Goal: Browse casually

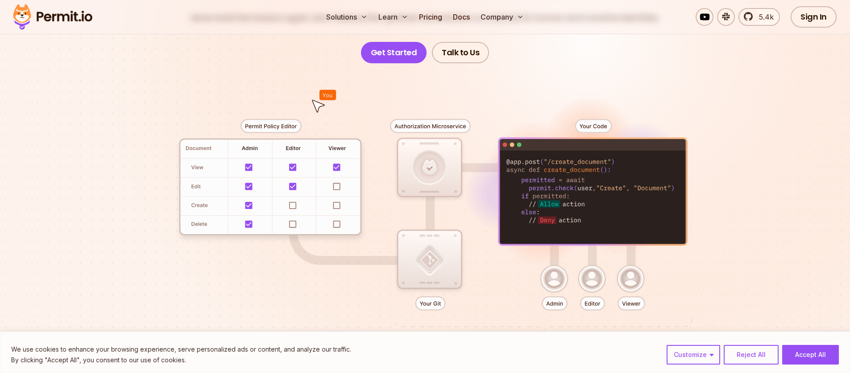
scroll to position [161, 0]
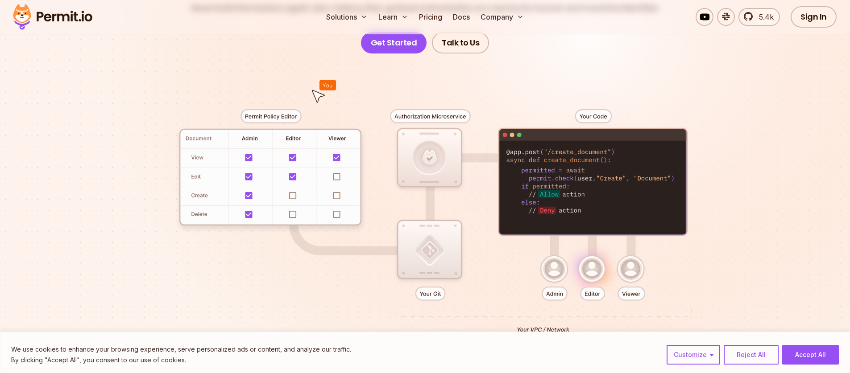
drag, startPoint x: 319, startPoint y: 97, endPoint x: 395, endPoint y: 105, distance: 76.3
click at [395, 105] on div at bounding box center [425, 218] width 625 height 328
click at [420, 85] on div at bounding box center [425, 218] width 625 height 328
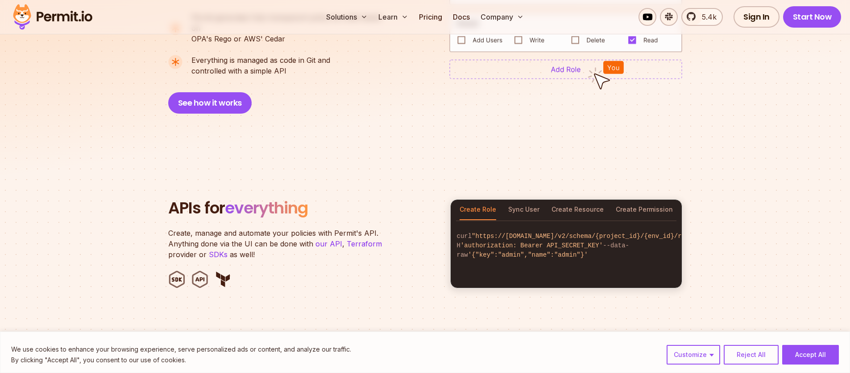
scroll to position [834, 0]
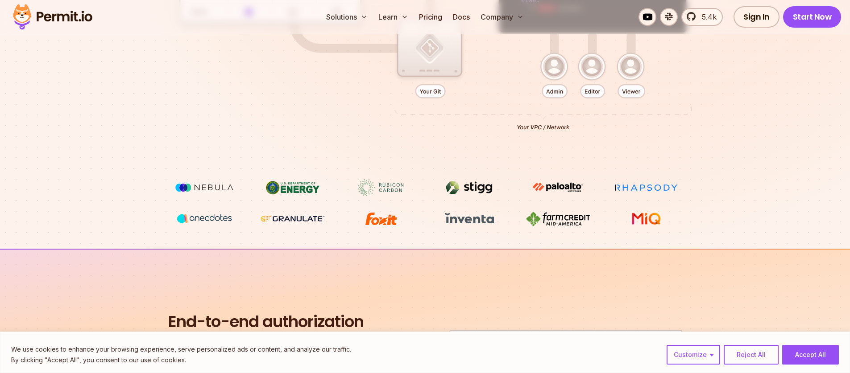
scroll to position [185, 0]
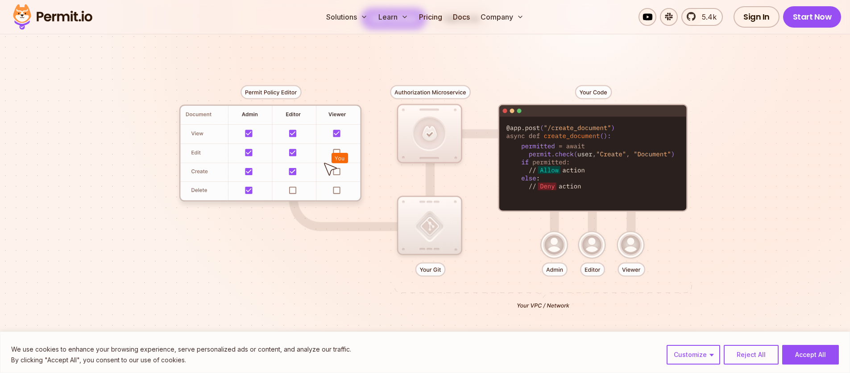
click at [330, 166] on div at bounding box center [425, 193] width 625 height 328
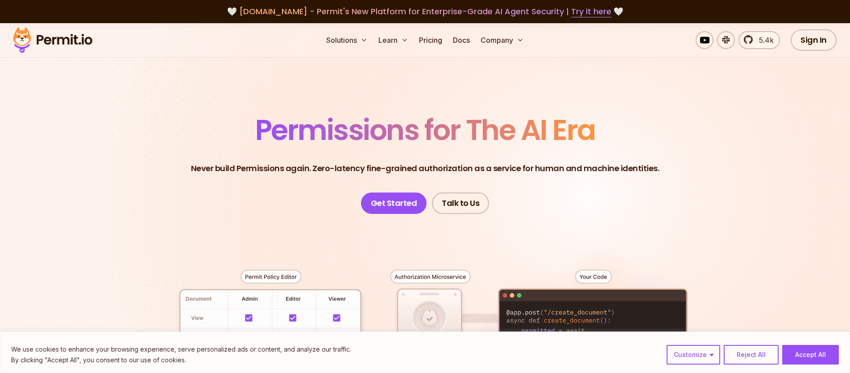
scroll to position [107, 0]
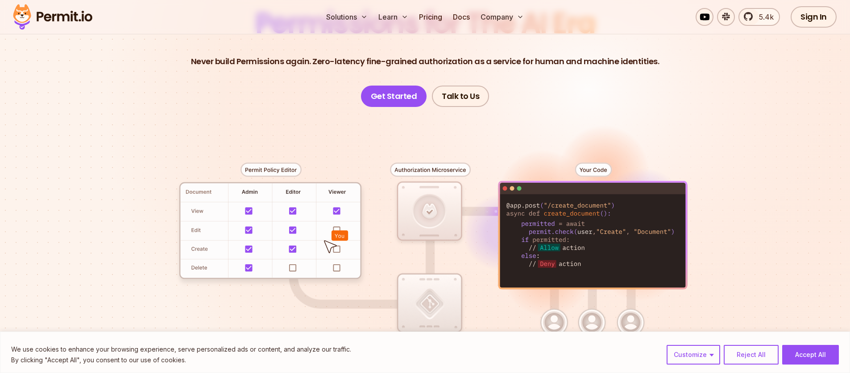
click at [341, 301] on div at bounding box center [425, 271] width 625 height 328
